Goal: Task Accomplishment & Management: Use online tool/utility

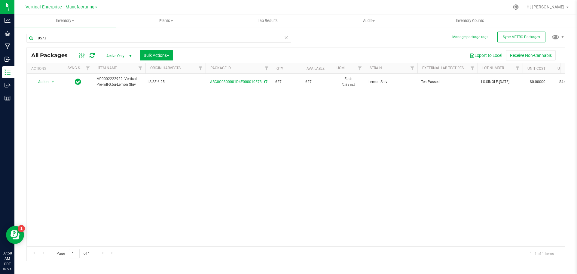
click at [71, 8] on span "Vertical Enterprise - Manufacturing" at bounding box center [60, 7] width 69 height 5
click at [75, 20] on link "Vertical Enterprise - Cultivation" at bounding box center [61, 21] width 88 height 8
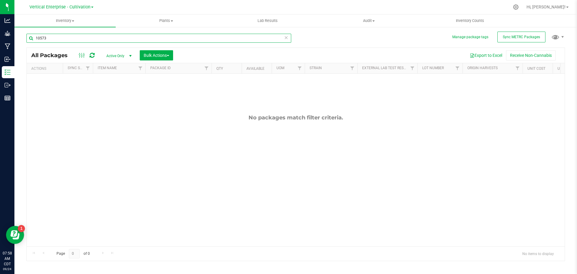
drag, startPoint x: 61, startPoint y: 40, endPoint x: 8, endPoint y: 42, distance: 53.5
click at [8, 42] on div "Analytics Grow Manufacturing Inbound Inventory Outbound Reports 07:58 AM CDT [D…" at bounding box center [288, 137] width 577 height 274
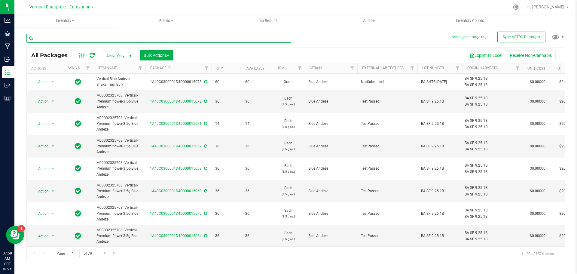
click at [75, 41] on input "text" at bounding box center [158, 38] width 265 height 9
click at [0, 0] on p "Grow" at bounding box center [0, 0] width 0 height 0
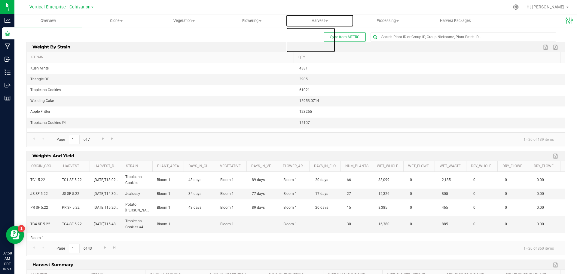
click at [316, 20] on span "Harvest" at bounding box center [319, 20] width 67 height 5
click at [309, 35] on span "Harvests" at bounding box center [302, 36] width 33 height 5
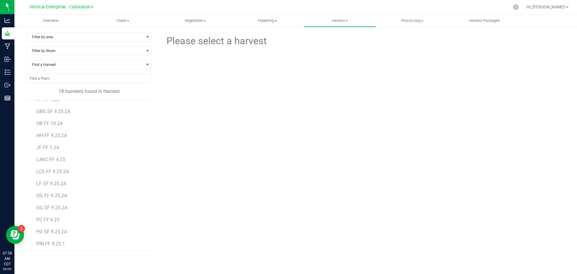
scroll to position [60, 0]
click at [51, 239] on span "PRP SF 9.25.2A" at bounding box center [52, 241] width 33 height 6
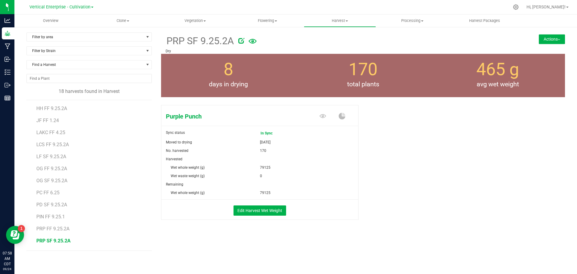
click at [550, 35] on button "Actions" at bounding box center [552, 39] width 26 height 10
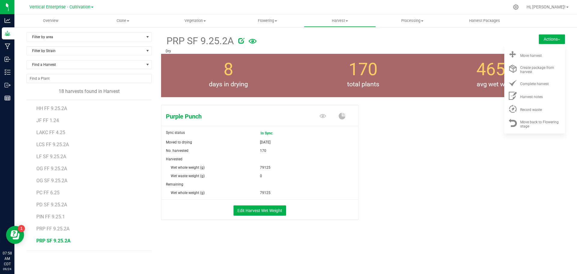
click at [543, 53] on div "Move harvest" at bounding box center [540, 54] width 41 height 6
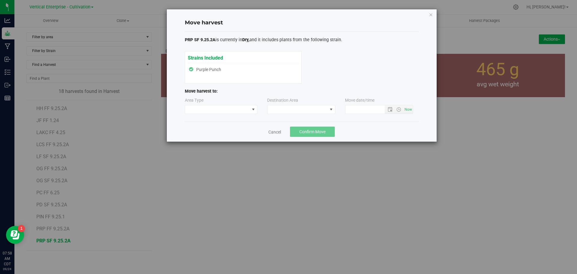
type input "[DATE] 7:58 AM"
click at [209, 108] on span at bounding box center [217, 109] width 65 height 8
click at [205, 130] on li "Processing" at bounding box center [221, 131] width 72 height 10
click at [287, 108] on span at bounding box center [298, 109] width 60 height 8
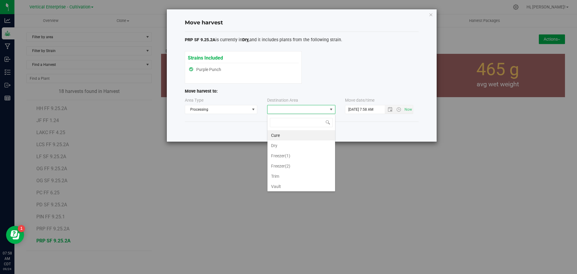
scroll to position [9, 68]
click at [291, 173] on li "Trim" at bounding box center [302, 176] width 68 height 10
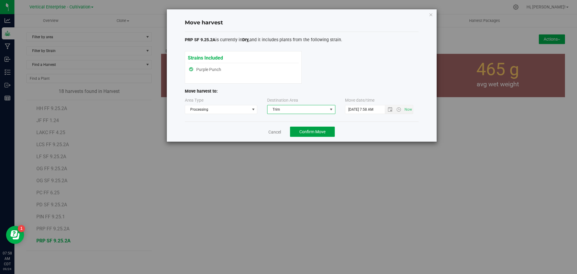
click at [317, 132] on span "Confirm Move" at bounding box center [312, 131] width 26 height 5
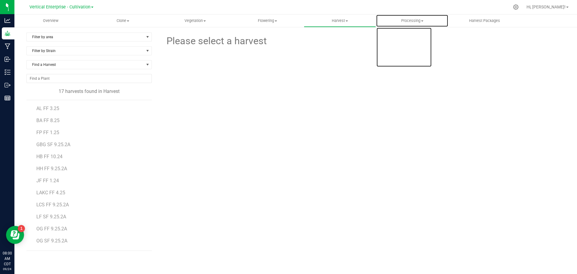
click at [413, 20] on span "Processing" at bounding box center [412, 20] width 72 height 5
click at [409, 41] on span "Processing harvests" at bounding box center [404, 43] width 56 height 5
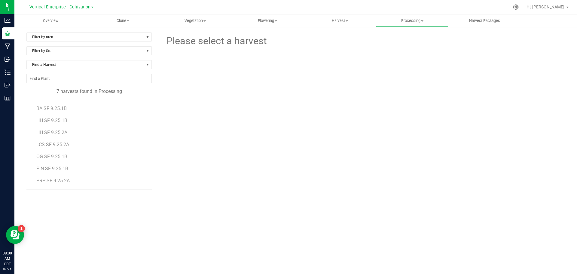
click at [59, 179] on span "PRP SF 9.25.2A" at bounding box center [52, 181] width 33 height 6
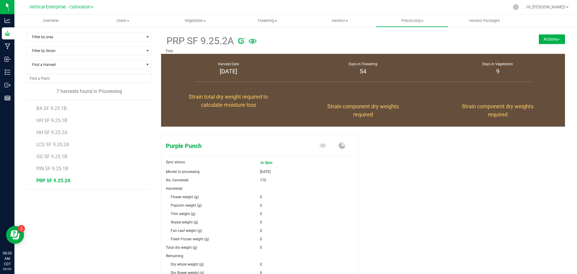
click at [549, 34] on div "PRP SF 9.25.2A Trim Actions Create package from harvest Complete harvest" at bounding box center [363, 42] width 404 height 21
click at [549, 36] on button "Actions" at bounding box center [552, 39] width 26 height 10
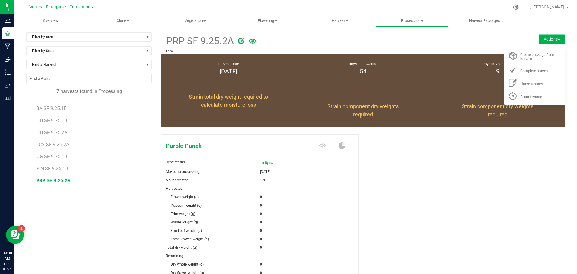
click at [546, 94] on div "Record waste" at bounding box center [540, 96] width 41 height 6
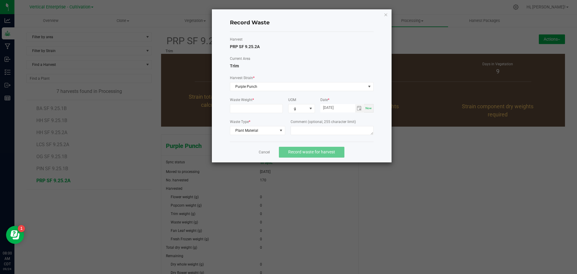
click at [247, 108] on input at bounding box center [256, 108] width 53 height 8
type input "3850.0000 g"
click at [312, 133] on textarea at bounding box center [332, 130] width 83 height 9
type textarea "Bucking"
click at [312, 153] on span "Record waste for harvest" at bounding box center [311, 151] width 47 height 5
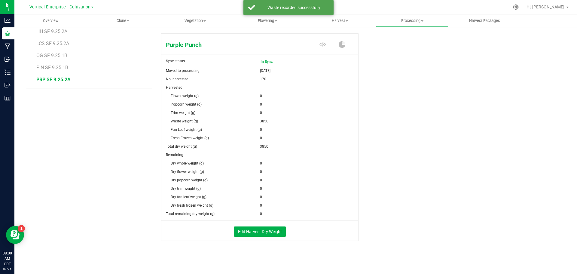
scroll to position [102, 0]
click at [263, 227] on button "Edit Harvest Dry Weight" at bounding box center [260, 230] width 52 height 10
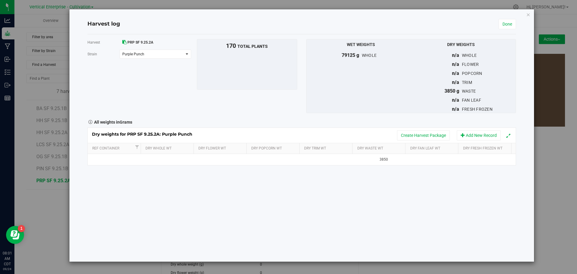
click at [167, 161] on td at bounding box center [168, 159] width 54 height 11
type input "15130"
click at [203, 206] on div "Harvest PRP SF 9.25.2A [GEOGRAPHIC_DATA] Purple Punch Select strain Purple Punc…" at bounding box center [301, 147] width 429 height 227
click at [438, 133] on button "Create Harvest Package" at bounding box center [423, 135] width 53 height 10
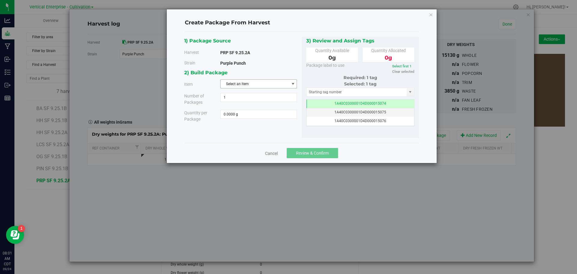
click at [254, 86] on span "Select an item" at bounding box center [255, 84] width 69 height 8
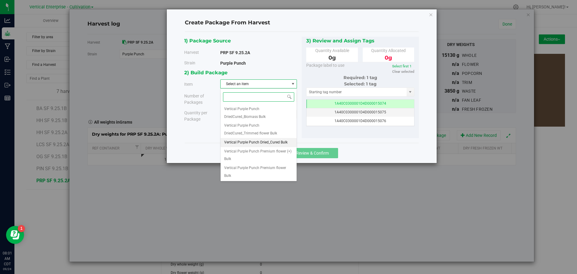
click at [251, 141] on span "Vertical Purple Punch Dried_Cured Bulk" at bounding box center [255, 143] width 63 height 8
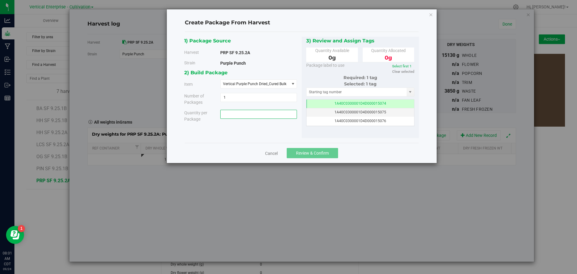
click at [259, 114] on span at bounding box center [258, 114] width 77 height 9
type input "0.0000 g"
click at [278, 150] on div "Cancel Review & Confirm" at bounding box center [302, 153] width 234 height 20
click at [274, 155] on link "Cancel" at bounding box center [271, 153] width 13 height 6
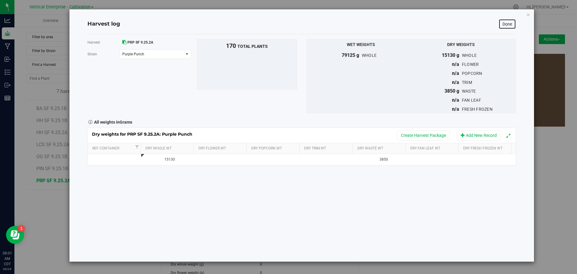
click at [509, 22] on link "Done" at bounding box center [507, 24] width 17 height 10
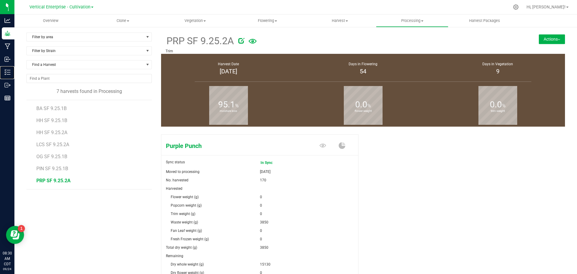
click at [0, 0] on p "Inventory" at bounding box center [0, 0] width 0 height 0
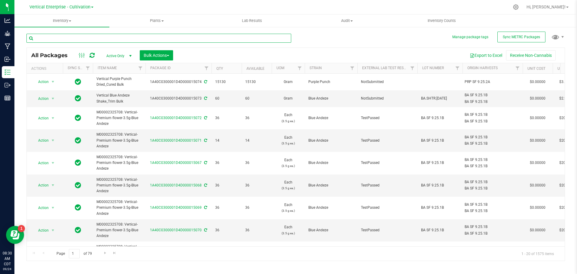
click at [79, 35] on input "text" at bounding box center [158, 38] width 265 height 9
click at [515, 36] on span "Sync METRC Packages" at bounding box center [521, 37] width 37 height 4
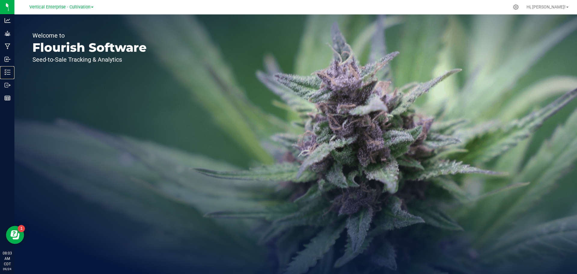
click at [14, 68] on div "Inventory" at bounding box center [8, 72] width 13 height 12
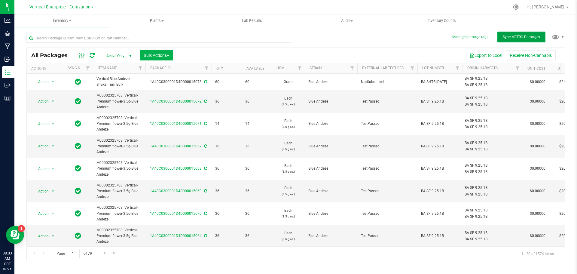
click at [509, 38] on span "Sync METRC Packages" at bounding box center [521, 37] width 37 height 4
click at [149, 36] on input "text" at bounding box center [158, 38] width 265 height 9
